Goal: Task Accomplishment & Management: Complete application form

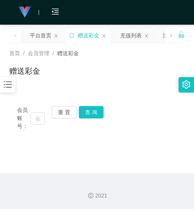
click at [150, 83] on div "首页 / 会员管理 / 赠送彩金 / 赠送彩金" at bounding box center [97, 66] width 194 height 46
click at [67, 113] on button "重 置" at bounding box center [64, 112] width 25 height 12
click at [39, 122] on input "text" at bounding box center [37, 118] width 14 height 12
paste input "Jimmy0303"
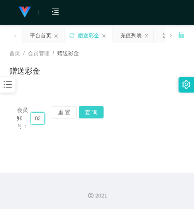
type input "Jimmy0303"
click at [91, 111] on button "查 询" at bounding box center [91, 112] width 25 height 12
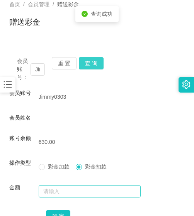
scroll to position [110, 0]
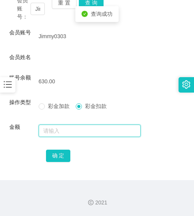
click at [78, 134] on input "text" at bounding box center [90, 131] width 102 height 12
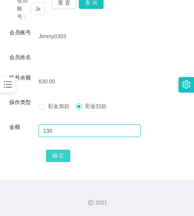
type input "130"
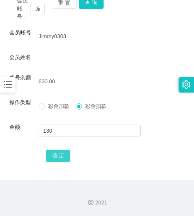
click at [61, 155] on button "确 定" at bounding box center [58, 156] width 25 height 12
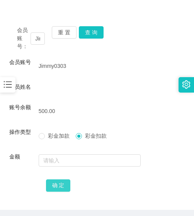
scroll to position [32, 0]
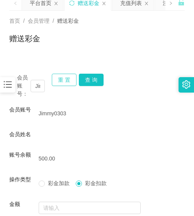
click at [66, 78] on button "重 置" at bounding box center [64, 80] width 25 height 12
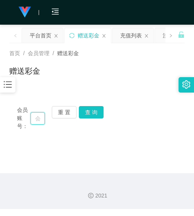
click at [32, 122] on input "text" at bounding box center [37, 118] width 14 height 12
paste input "8888005051347"
type input "8888005051347"
click at [85, 115] on button "查 询" at bounding box center [91, 112] width 25 height 12
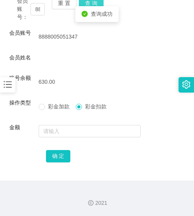
scroll to position [110, 0]
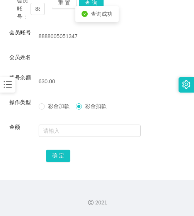
click at [83, 122] on form "会员账号 8888005051347 会员姓名 账号余额 630.00 操作类型 彩金加款 彩金扣款 金额 确 定" at bounding box center [96, 96] width 175 height 135
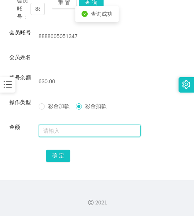
click at [82, 129] on input "text" at bounding box center [90, 131] width 102 height 12
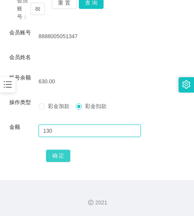
type input "130"
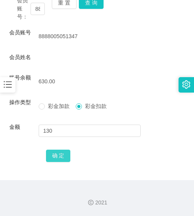
click at [62, 157] on button "确 定" at bounding box center [58, 156] width 25 height 12
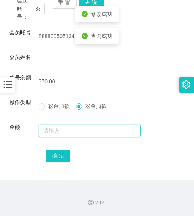
click at [56, 128] on input "text" at bounding box center [90, 131] width 102 height 12
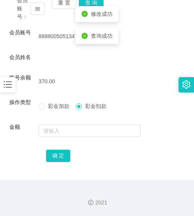
click at [39, 102] on label "彩金加款" at bounding box center [56, 106] width 34 height 8
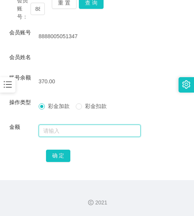
click at [56, 133] on input "text" at bounding box center [90, 131] width 102 height 12
type input "130"
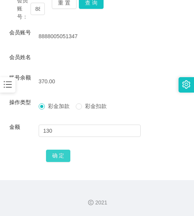
click at [58, 158] on button "确 定" at bounding box center [58, 156] width 25 height 12
click at [62, 6] on button "重 置" at bounding box center [64, 3] width 25 height 12
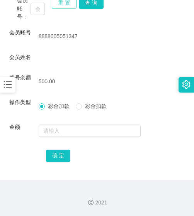
scroll to position [0, 0]
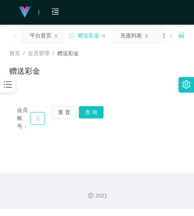
click at [41, 118] on input "text" at bounding box center [37, 118] width 14 height 12
paste input "Loveannie"
type input "Loveannie"
click at [92, 108] on button "查 询" at bounding box center [91, 112] width 25 height 12
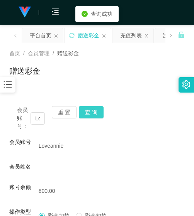
scroll to position [39, 0]
